Goal: Information Seeking & Learning: Learn about a topic

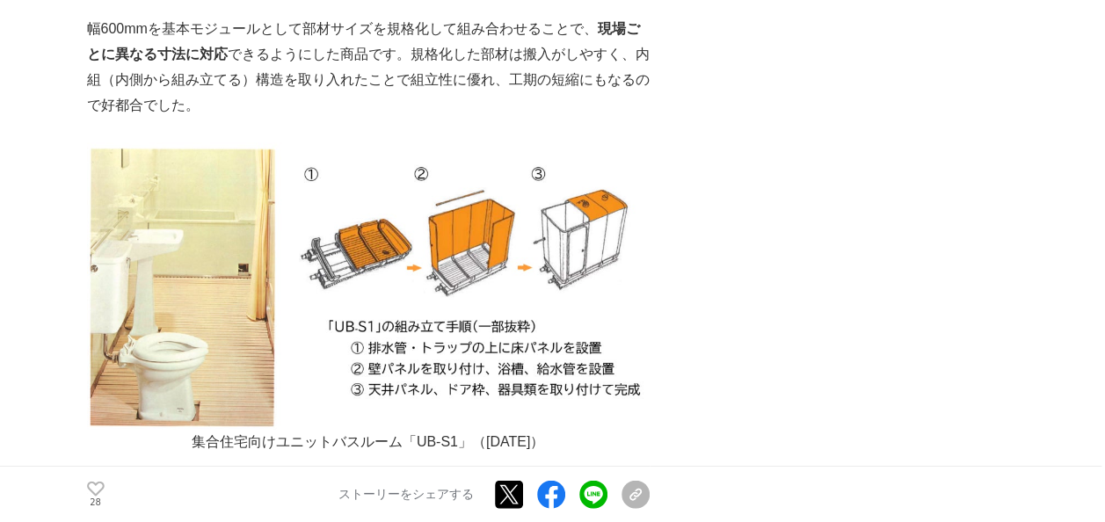
scroll to position [5186, 0]
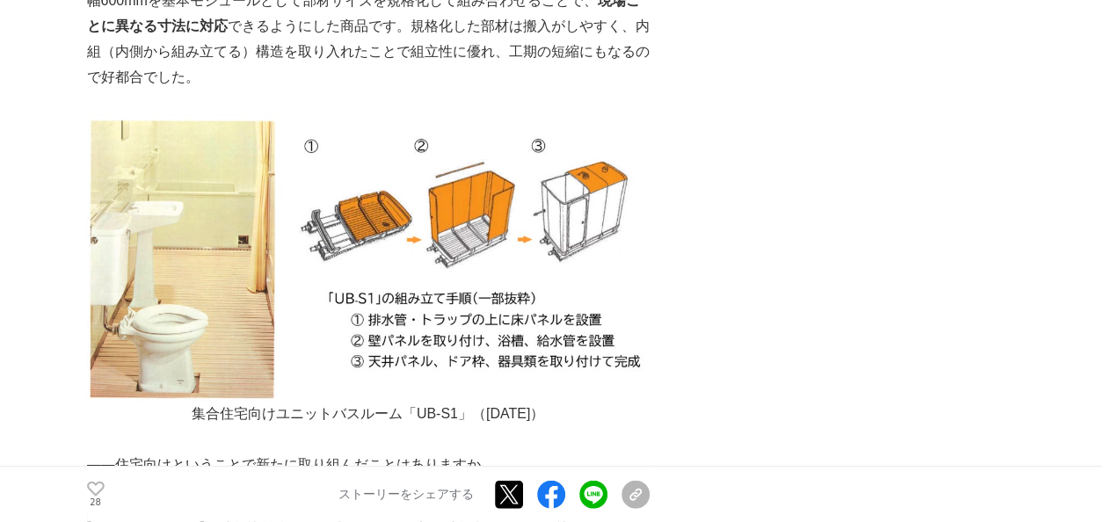
click at [178, 183] on img at bounding box center [368, 258] width 563 height 287
click at [177, 179] on img at bounding box center [368, 258] width 563 height 287
click at [176, 178] on img at bounding box center [368, 258] width 563 height 287
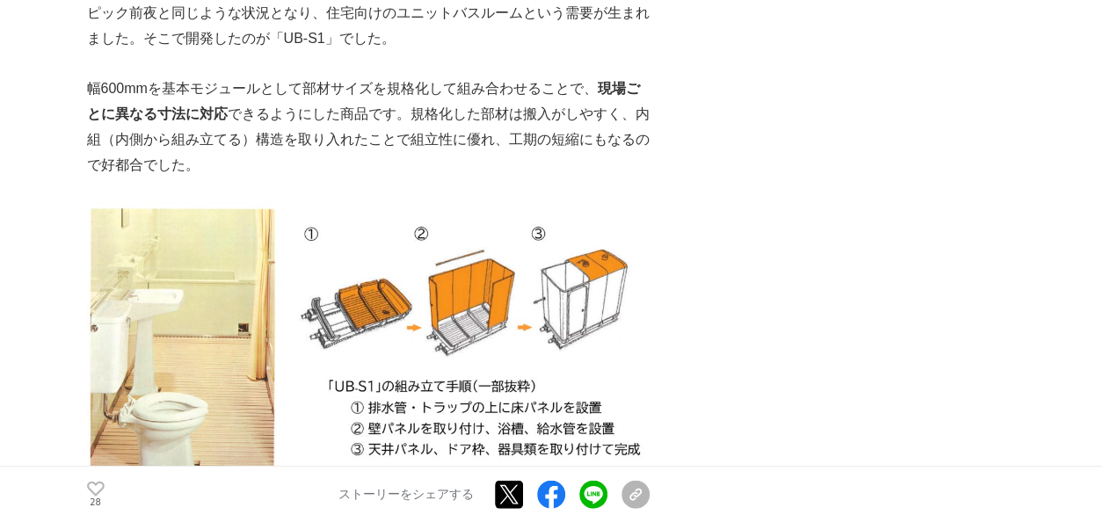
click at [354, 98] on p "幅600mmを基本モジュールとして部材サイズを規格化して組み合わせることで、 現場ごとに異なる寸法に対応 できるようにした商品です。規格化した部材は搬入がしや…" at bounding box center [368, 126] width 563 height 101
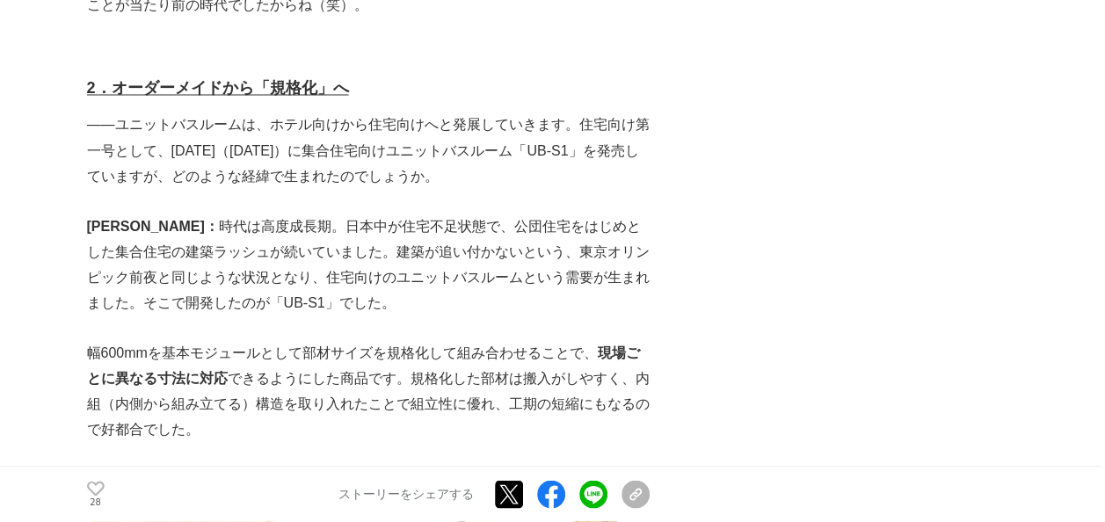
scroll to position [4746, 0]
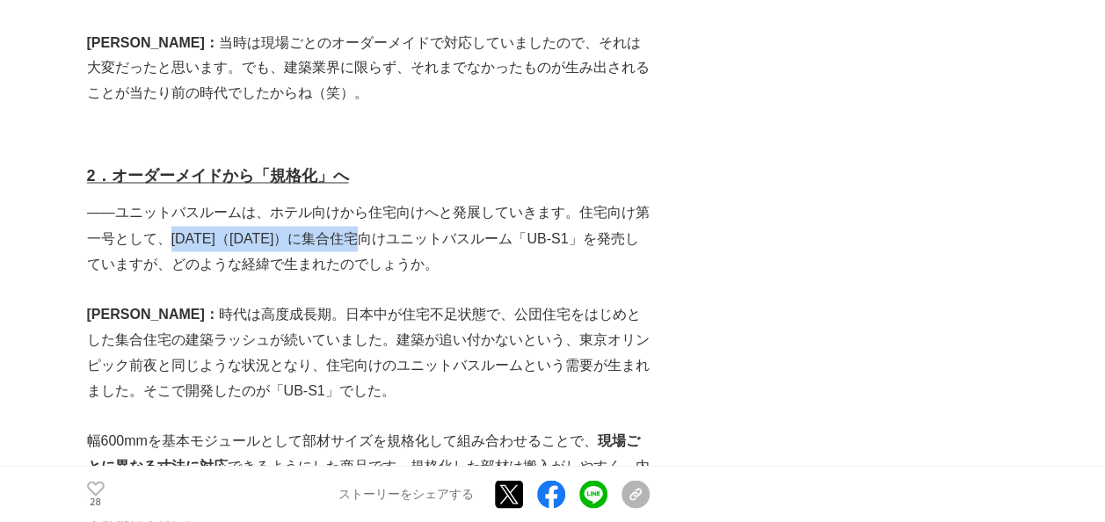
drag, startPoint x: 171, startPoint y: 162, endPoint x: 398, endPoint y: 172, distance: 227.9
click at [398, 200] on p "――ユニットバスルームは、ホテル向けから住宅向けへと発展していきます。住宅向け第一号として、[DATE]（[DATE]）に集合住宅向けユニットバスルーム「UB…" at bounding box center [368, 238] width 563 height 76
drag, startPoint x: 398, startPoint y: 172, endPoint x: 575, endPoint y: 135, distance: 180.5
click at [575, 200] on p "――ユニットバスルームは、ホテル向けから住宅向けへと発展していきます。住宅向け第一号として、[DATE]（[DATE]）に集合住宅向けユニットバスルーム「UB…" at bounding box center [368, 238] width 563 height 76
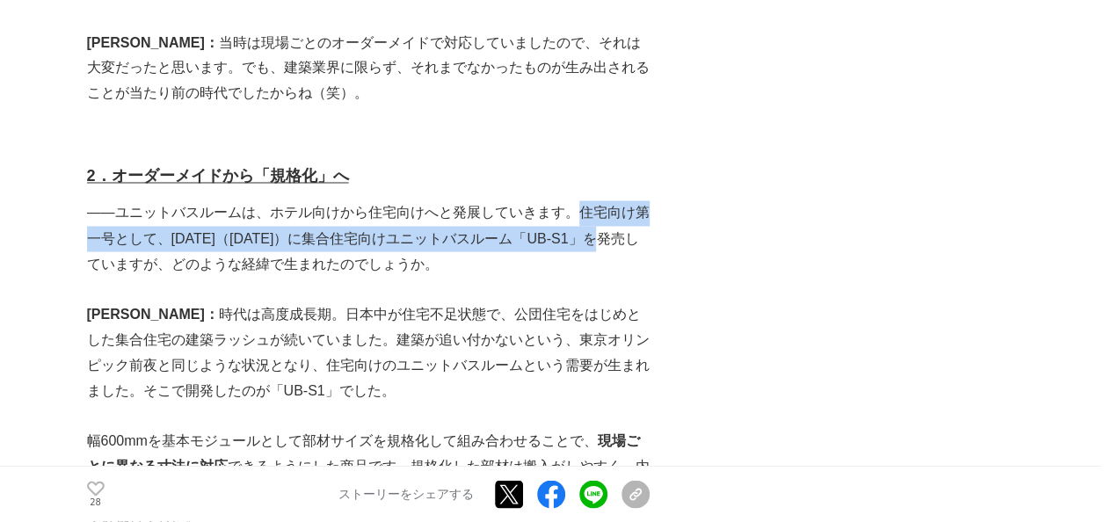
drag, startPoint x: 580, startPoint y: 139, endPoint x: 643, endPoint y: 169, distance: 69.2
click at [643, 200] on p "――ユニットバスルームは、ホテル向けから住宅向けへと発展していきます。住宅向け第一号として、[DATE]（[DATE]）に集合住宅向けユニットバスルーム「UB…" at bounding box center [368, 238] width 563 height 76
drag, startPoint x: 643, startPoint y: 169, endPoint x: 559, endPoint y: 161, distance: 83.9
copy p "住宅向け第一号として、[DATE]（[DATE]）に集合住宅向けユニットバスルーム「UB-S1」を発売"
click at [330, 301] on p "[PERSON_NAME]： 　時代は高度成長期。日本中が住宅不足状態で、公団住宅をはじめとした集合住宅の建築ラッシュが続いていました。建築が追い付かないとい…" at bounding box center [368, 351] width 563 height 101
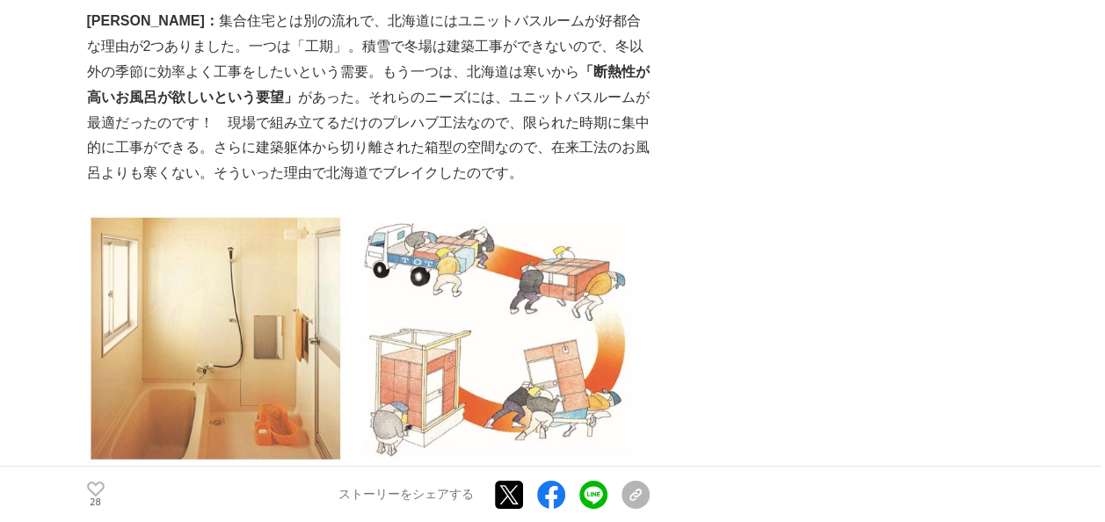
scroll to position [6416, 0]
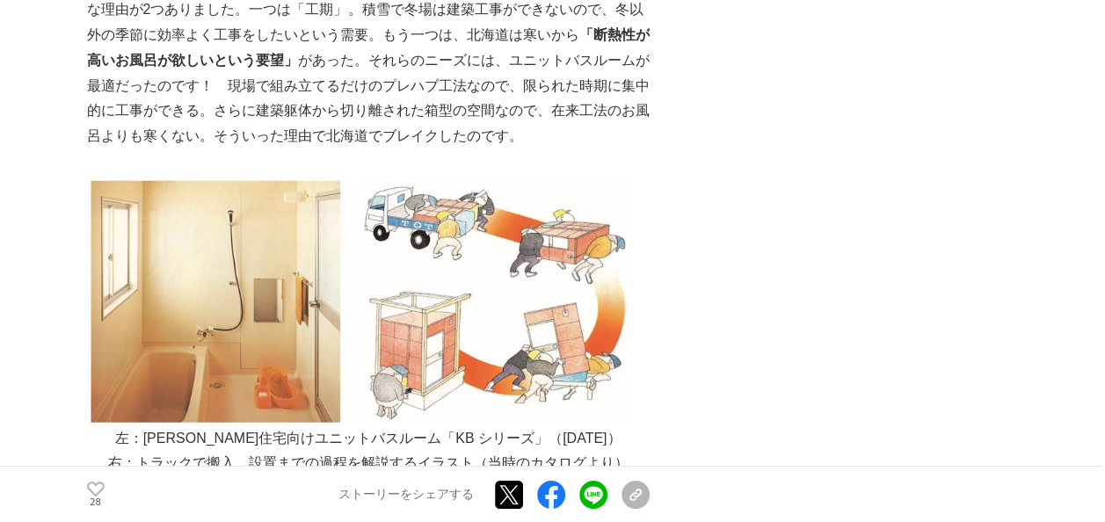
click at [298, 275] on img at bounding box center [368, 300] width 563 height 251
click at [316, 267] on img at bounding box center [368, 300] width 563 height 251
click at [366, 476] on p at bounding box center [368, 488] width 563 height 25
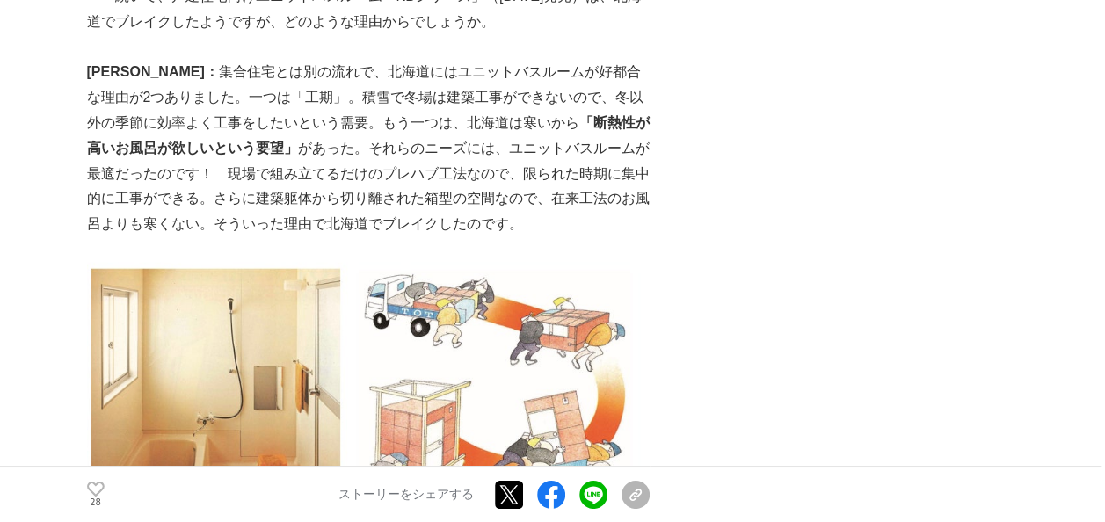
scroll to position [6153, 0]
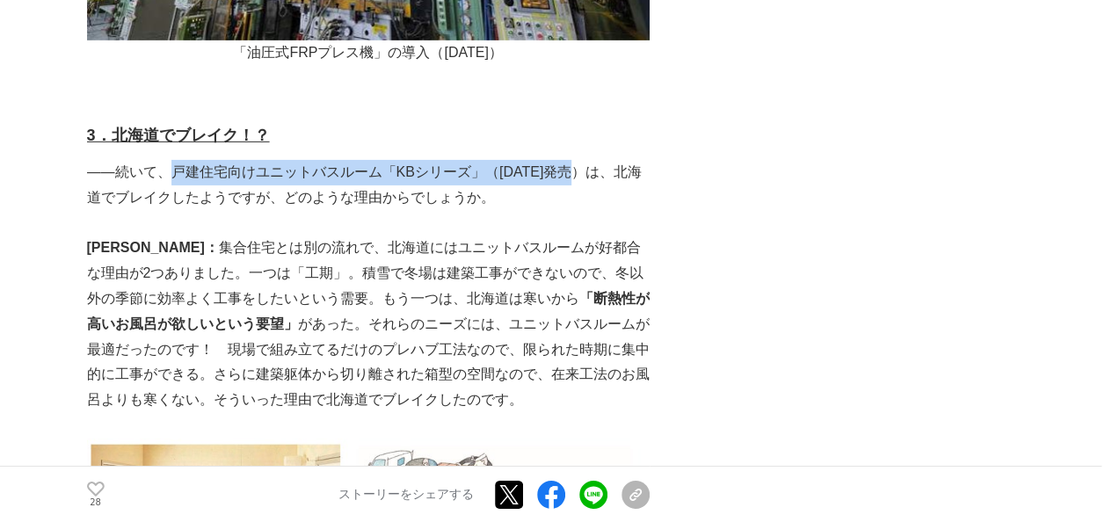
drag, startPoint x: 171, startPoint y: 93, endPoint x: 572, endPoint y: 100, distance: 401.7
click at [572, 160] on p "――続いて、戸建住宅向けユニットバスルーム「KBシリーズ」（[DATE]発売）は、北海道でブレイクしたようですが、どのような理由からでしょうか。" at bounding box center [368, 185] width 563 height 51
drag, startPoint x: 573, startPoint y: 100, endPoint x: 553, endPoint y: 98, distance: 20.3
copy p "戸建住宅向けユニットバスルーム「KBシリーズ」（[DATE]発売）"
click at [410, 236] on p "[PERSON_NAME]： 　集合住宅とは別の流れで、北海道にはユニットバスルームが好都合な理由が2つありました。一つは「工期」。積雪で冬場は建築工事ができ…" at bounding box center [368, 325] width 563 height 178
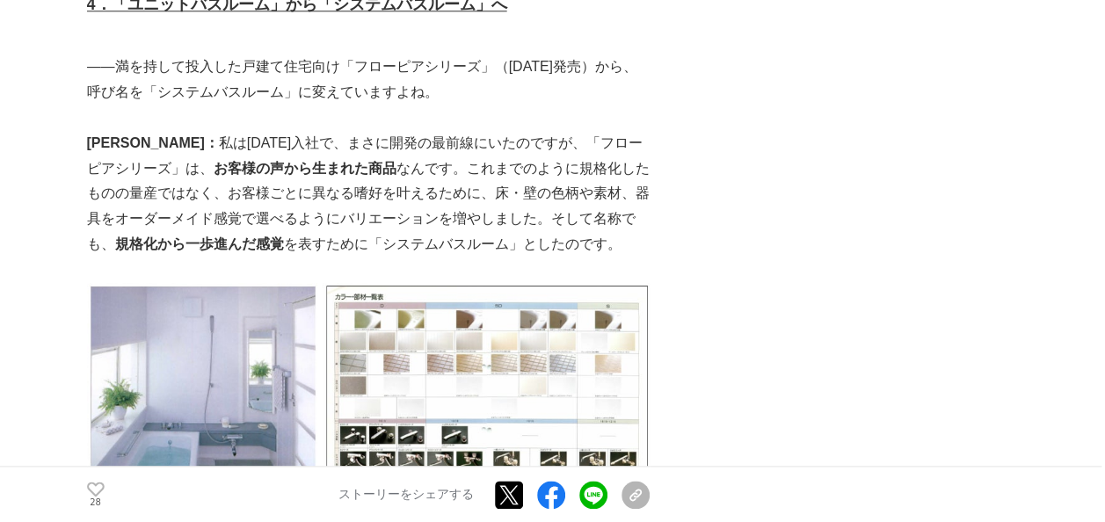
scroll to position [7647, 0]
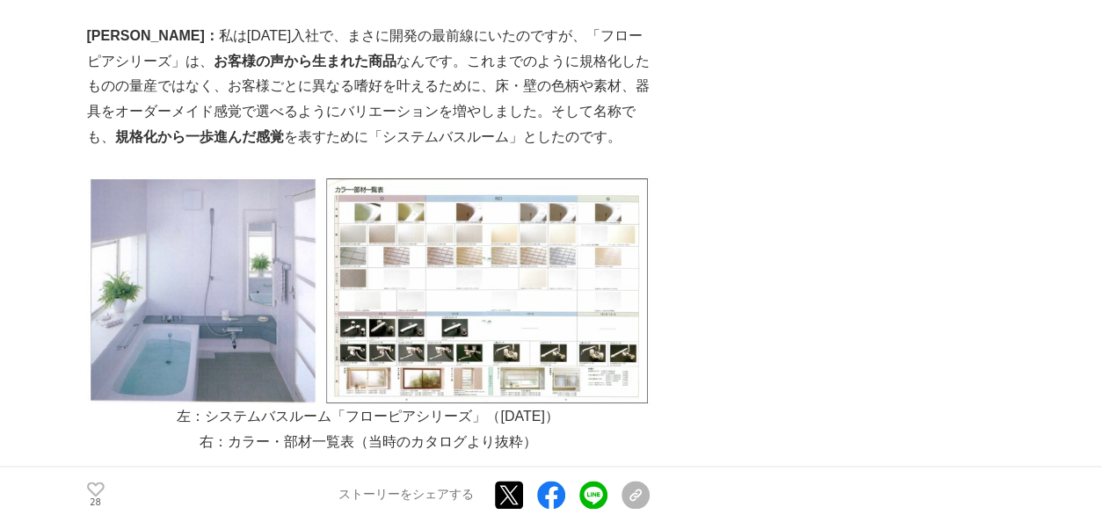
click at [415, 243] on img at bounding box center [368, 290] width 563 height 229
click at [217, 215] on img at bounding box center [368, 290] width 563 height 229
click at [169, 454] on p at bounding box center [368, 466] width 563 height 25
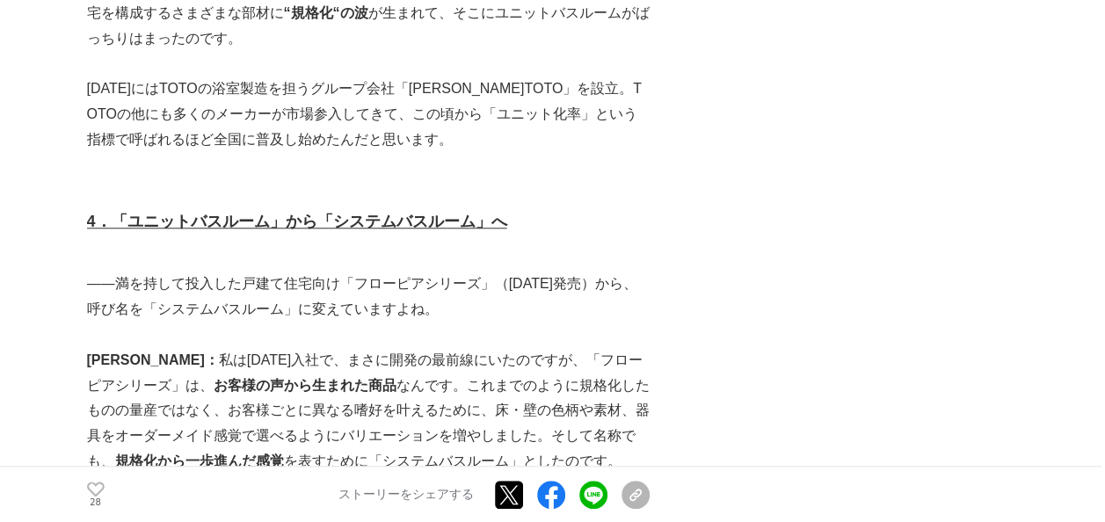
scroll to position [7295, 0]
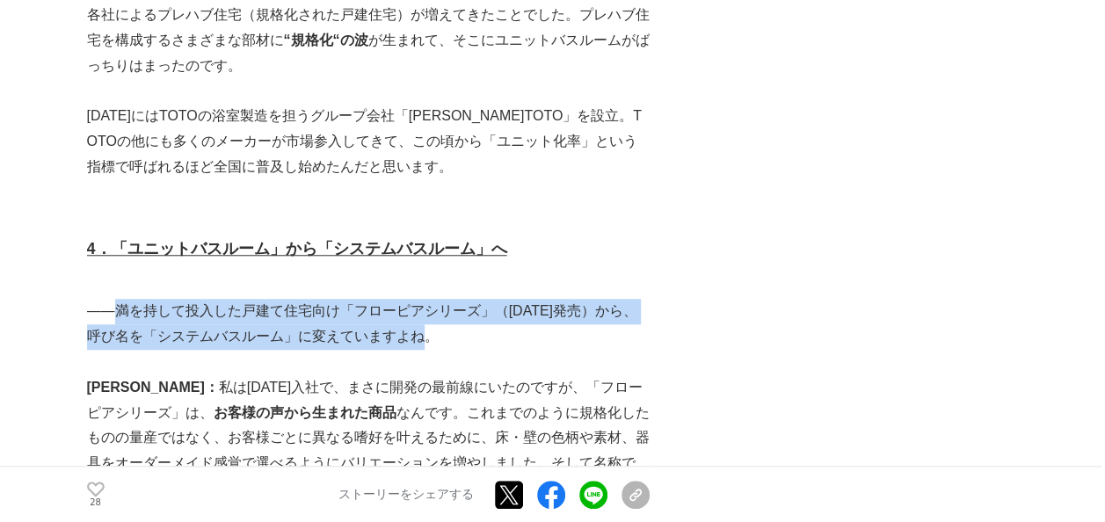
drag, startPoint x: 119, startPoint y: 235, endPoint x: 463, endPoint y: 265, distance: 345.9
click at [463, 299] on p "――満を持して投入した戸建て住宅向け「フローピアシリーズ」（[DATE]発売）から、呼び名を「システムバスルーム」に変えていますよね。" at bounding box center [368, 324] width 563 height 51
drag, startPoint x: 463, startPoint y: 265, endPoint x: 375, endPoint y: 249, distance: 89.5
copy p "満を持して投入した戸建て住宅向け「フローピアシリーズ」（[DATE]発売）から、呼び名を「システムバスルーム」に変えていますよね。"
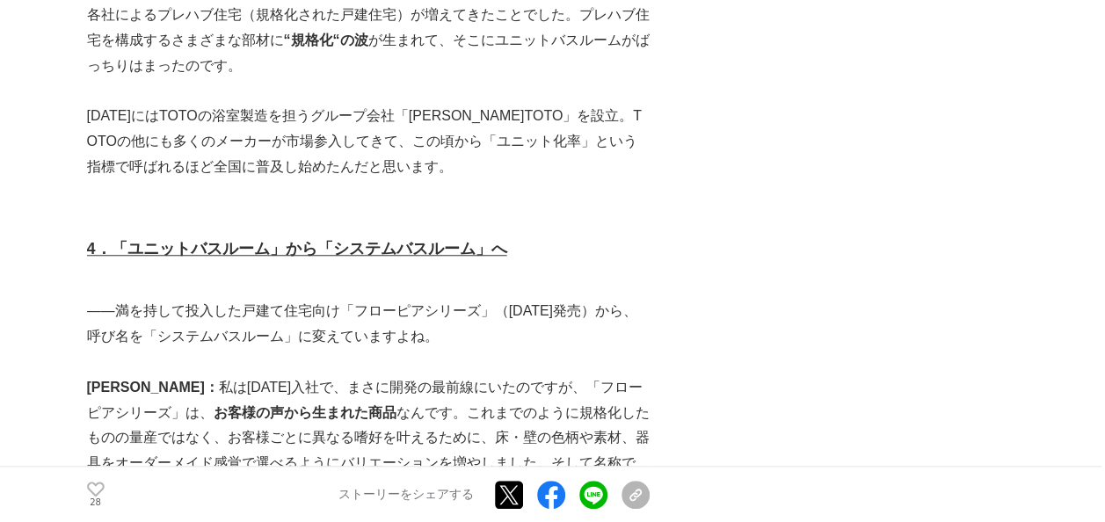
click at [310, 375] on p "[PERSON_NAME]： 　私は[DATE]入社で、まさに開発の最前線にいたのですが、「フローピアシリーズ」は、 お客様の声から生まれた商品 なんです。こ…" at bounding box center [368, 438] width 563 height 127
click at [401, 350] on p at bounding box center [368, 362] width 563 height 25
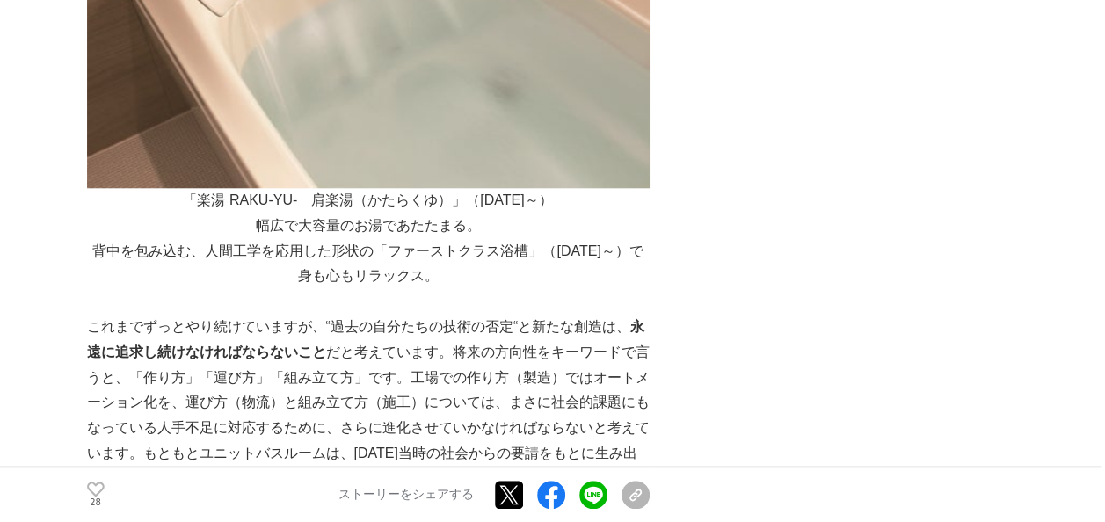
scroll to position [13888, 0]
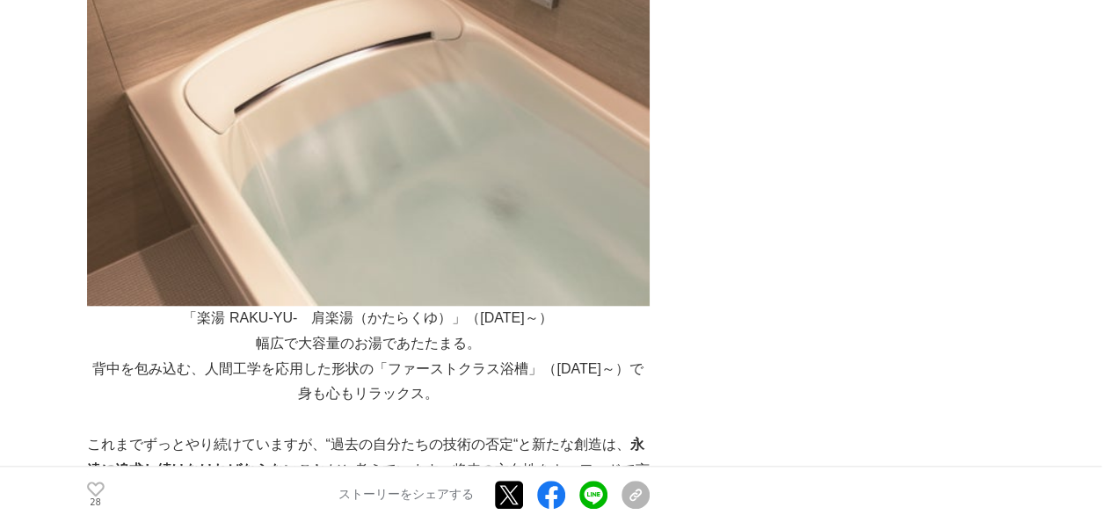
drag, startPoint x: 433, startPoint y: 301, endPoint x: 425, endPoint y: 296, distance: 9.8
click at [427, 432] on p "これまでずっとやり続けていますが、“過去の自分たちの技術の否定“と新たな創造は、 永遠に追求し続けなければならないこと だと考えています。将来の方向性をキーワ…" at bounding box center [368, 521] width 563 height 178
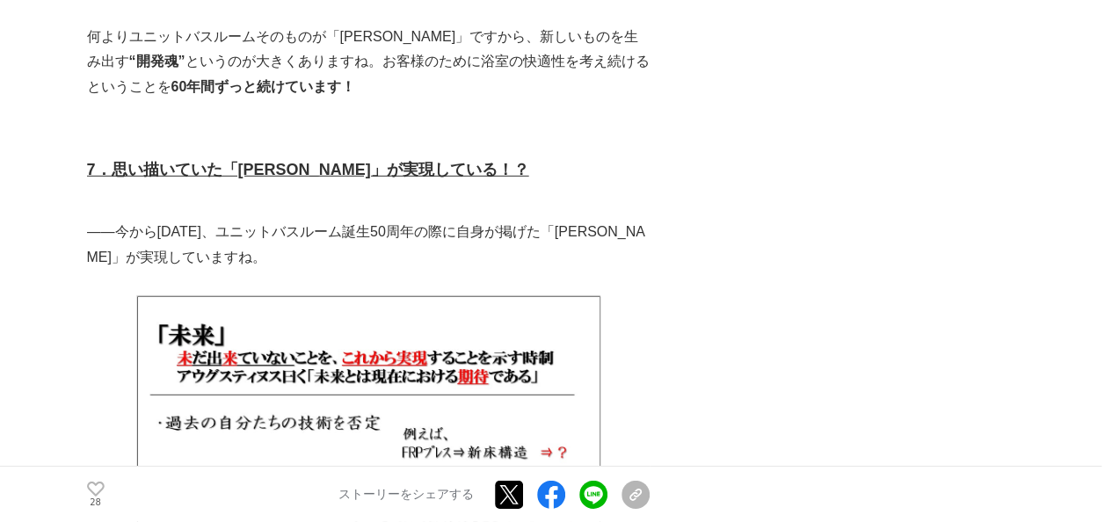
scroll to position [12130, 0]
